Goal: Task Accomplishment & Management: Complete application form

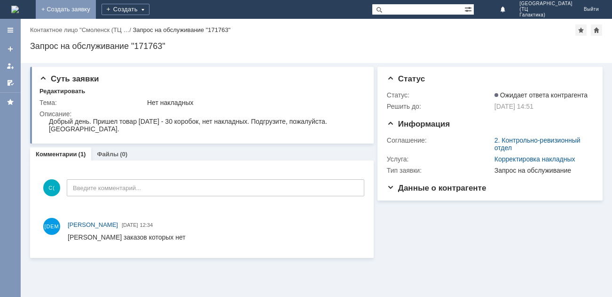
click at [96, 12] on link "+ Создать заявку" at bounding box center [66, 9] width 60 height 19
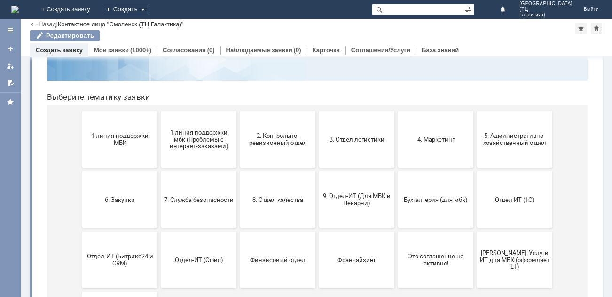
scroll to position [94, 0]
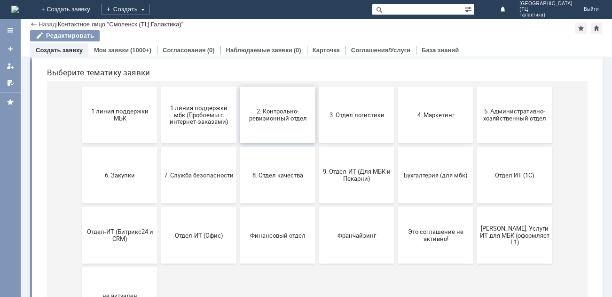
click at [284, 129] on button "2. Контрольно-ревизионный отдел" at bounding box center [277, 115] width 75 height 56
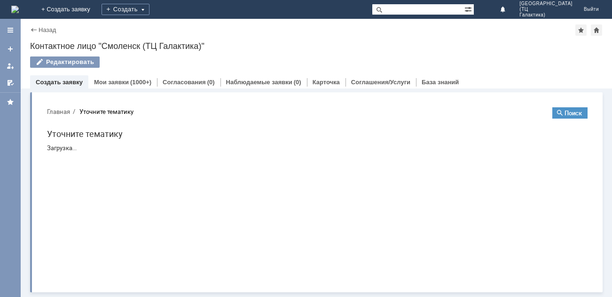
scroll to position [0, 0]
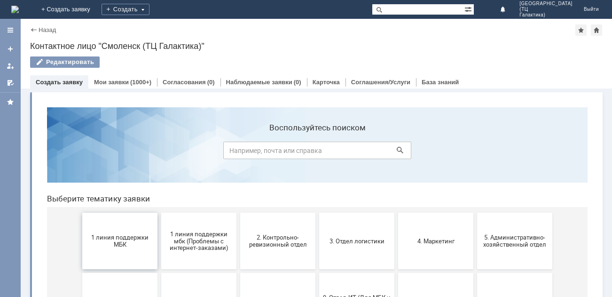
click at [143, 223] on button "1 линия поддержки МБК" at bounding box center [119, 241] width 75 height 56
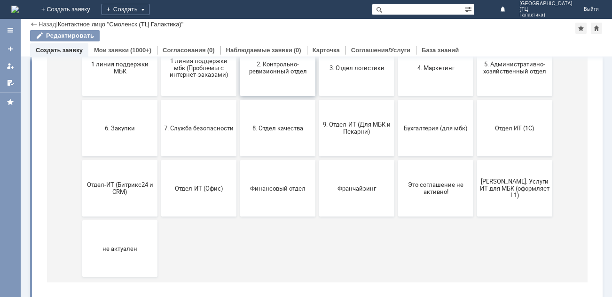
scroll to position [94, 0]
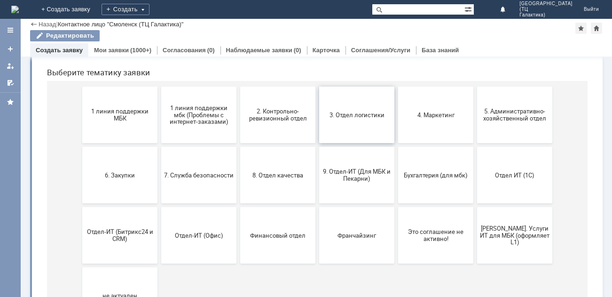
click at [362, 129] on button "3. Отдел логистики" at bounding box center [356, 115] width 75 height 56
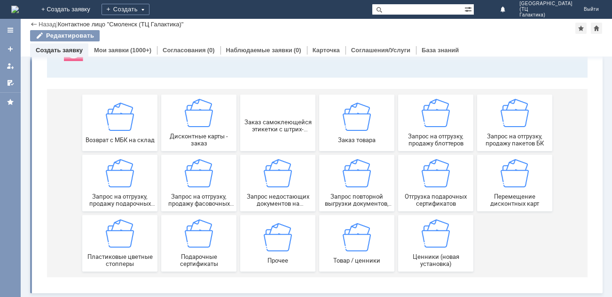
scroll to position [88, 0]
click at [333, 121] on div "Заказ товара" at bounding box center [357, 122] width 70 height 41
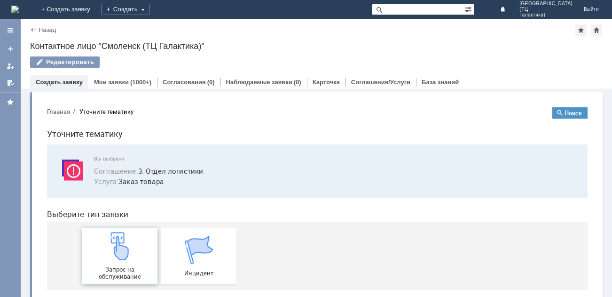
click at [132, 248] on div "Запрос на обслуживание" at bounding box center [120, 256] width 70 height 48
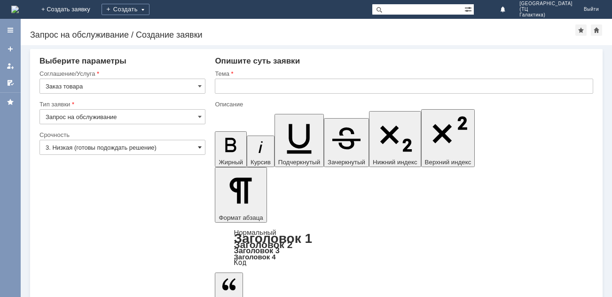
click at [198, 146] on span at bounding box center [200, 147] width 4 height 8
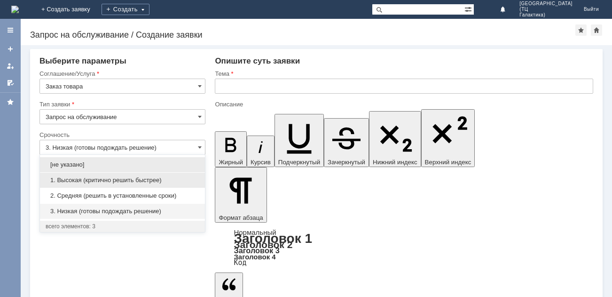
click at [139, 176] on span "1. Высокая (критично решить быстрее)" at bounding box center [123, 180] width 154 height 8
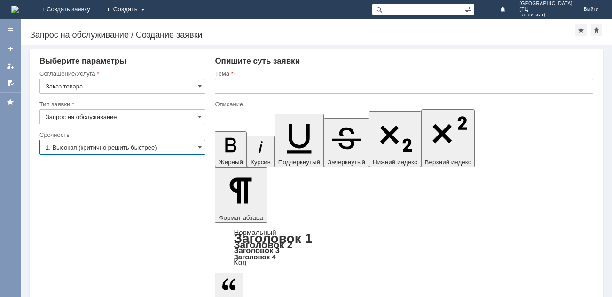
type input "1. Высокая (критично решить быстрее)"
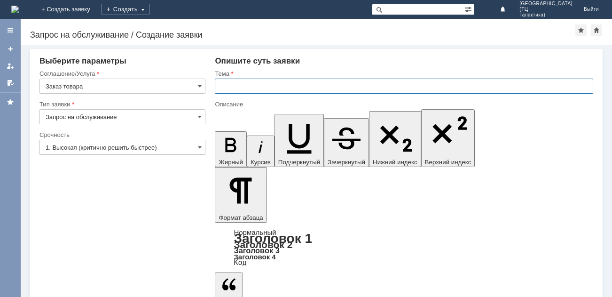
drag, startPoint x: 224, startPoint y: 89, endPoint x: 209, endPoint y: 99, distance: 18.0
click at [224, 89] on input "text" at bounding box center [404, 86] width 379 height 15
type input "ЗАКАЗ БЛОТТЕРОВ"
